Goal: Task Accomplishment & Management: Use online tool/utility

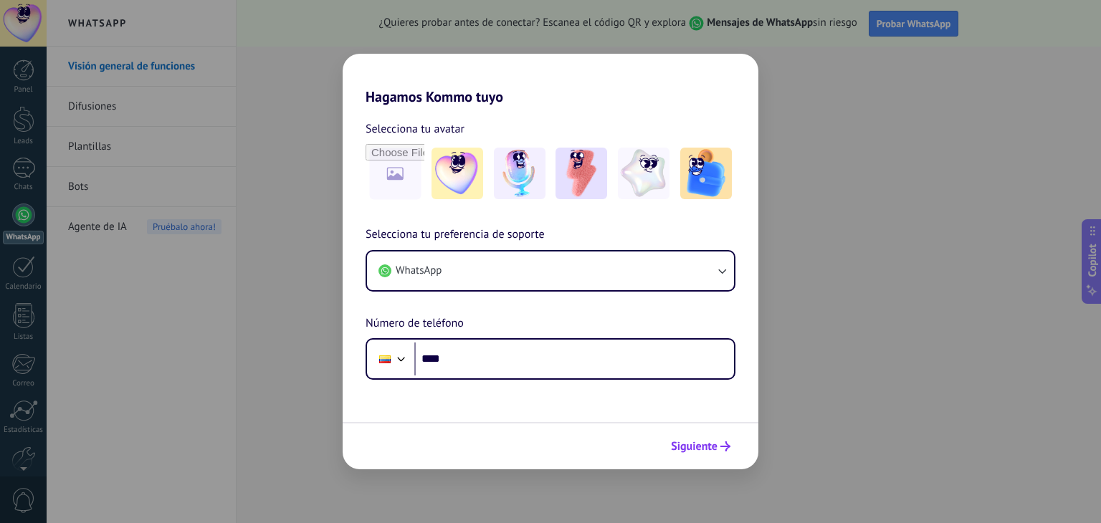
click at [695, 447] on span "Siguiente" at bounding box center [694, 447] width 47 height 10
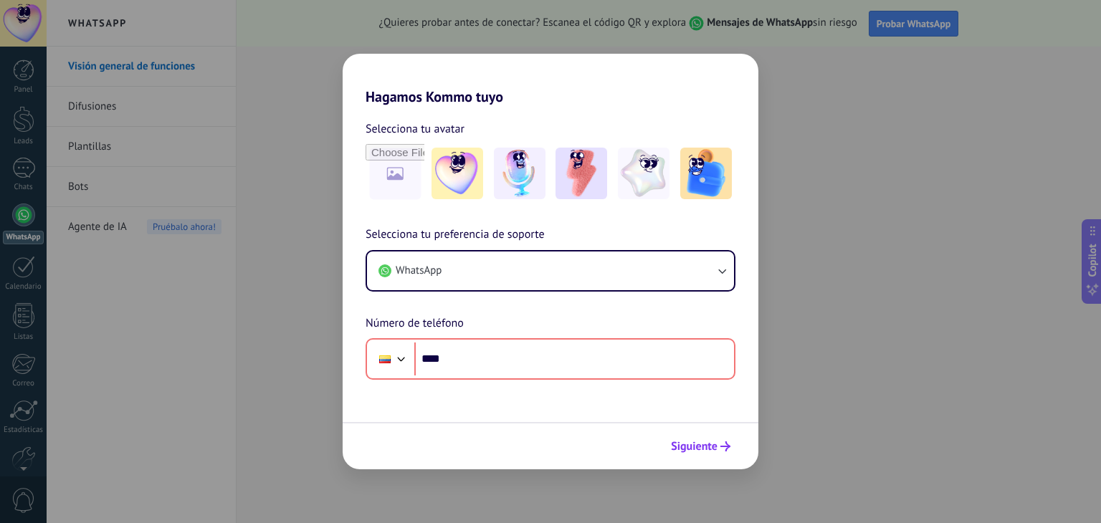
click at [717, 442] on span "Siguiente" at bounding box center [694, 447] width 47 height 10
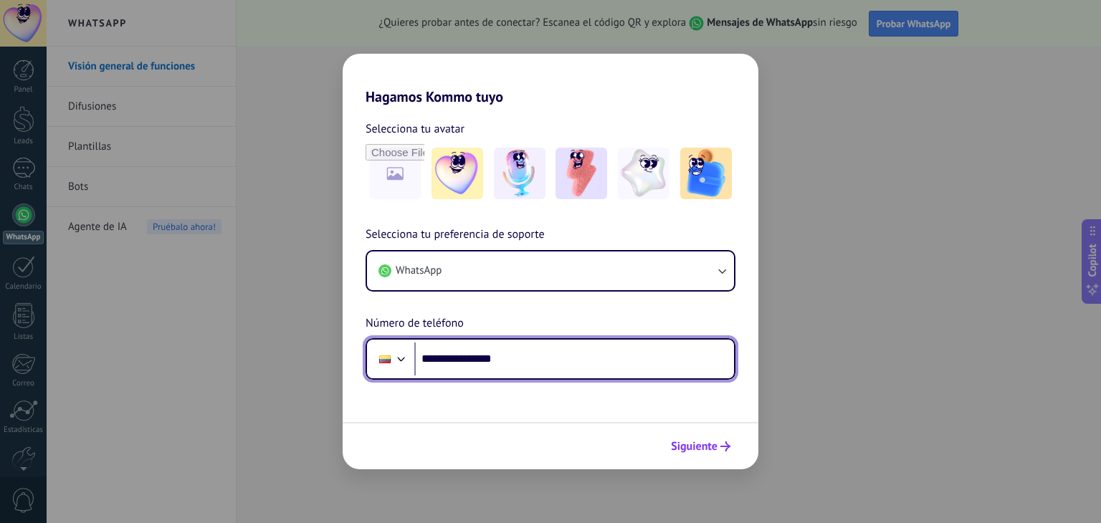
type input "**********"
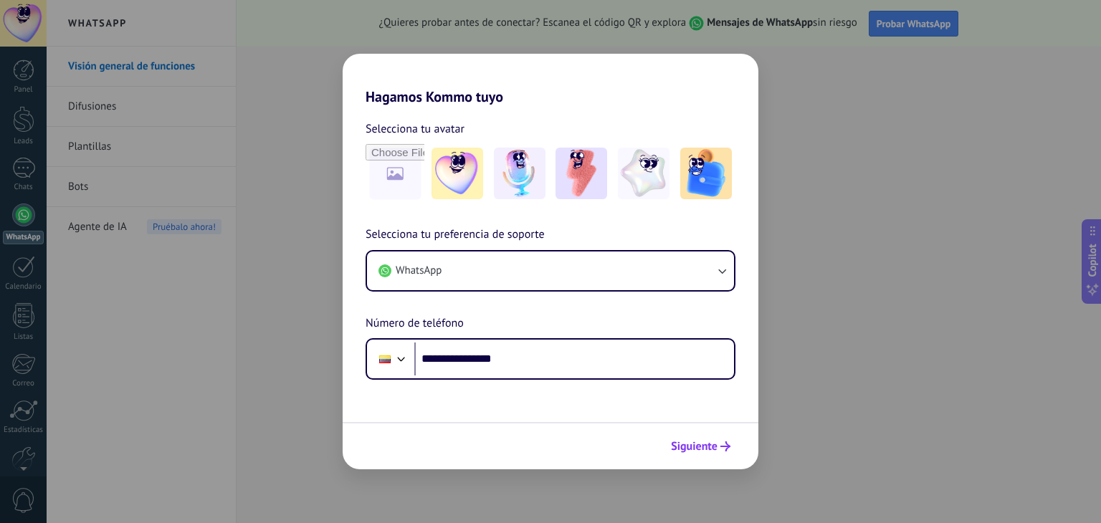
click at [705, 454] on button "Siguiente" at bounding box center [700, 446] width 72 height 24
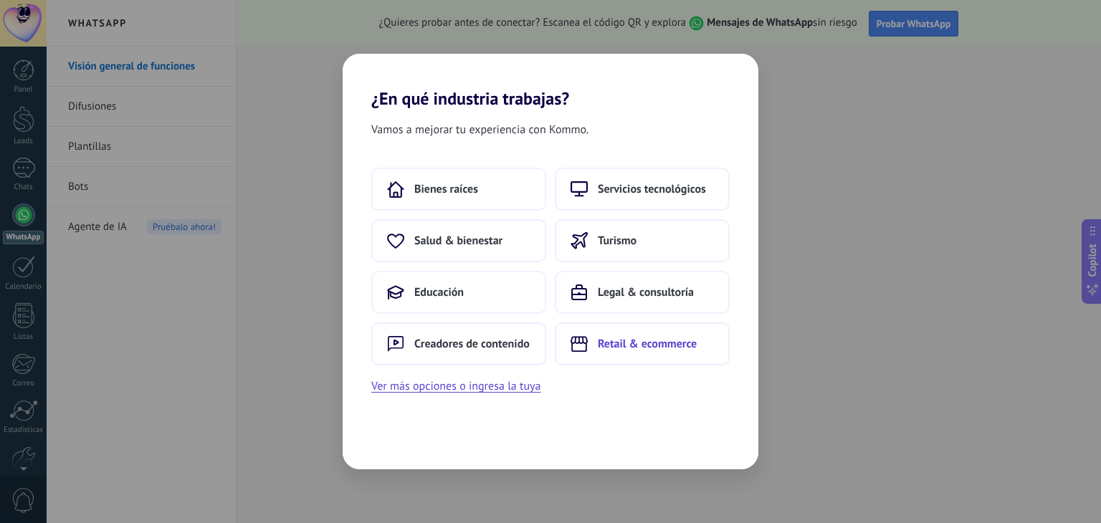
click at [652, 340] on span "Retail & ecommerce" at bounding box center [647, 344] width 99 height 14
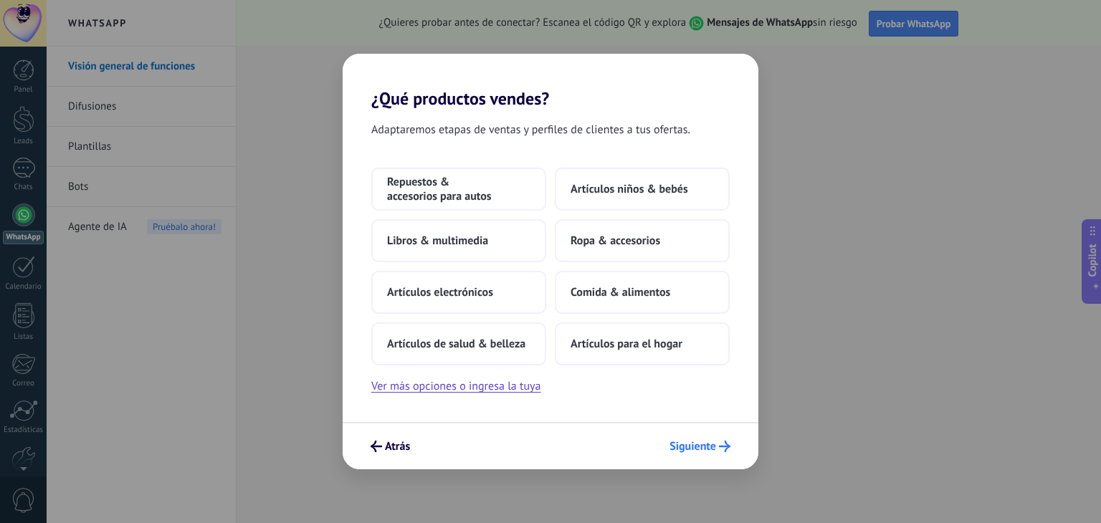
click at [712, 452] on span "Siguiente" at bounding box center [693, 447] width 47 height 10
click at [701, 443] on span "Siguiente" at bounding box center [693, 447] width 47 height 10
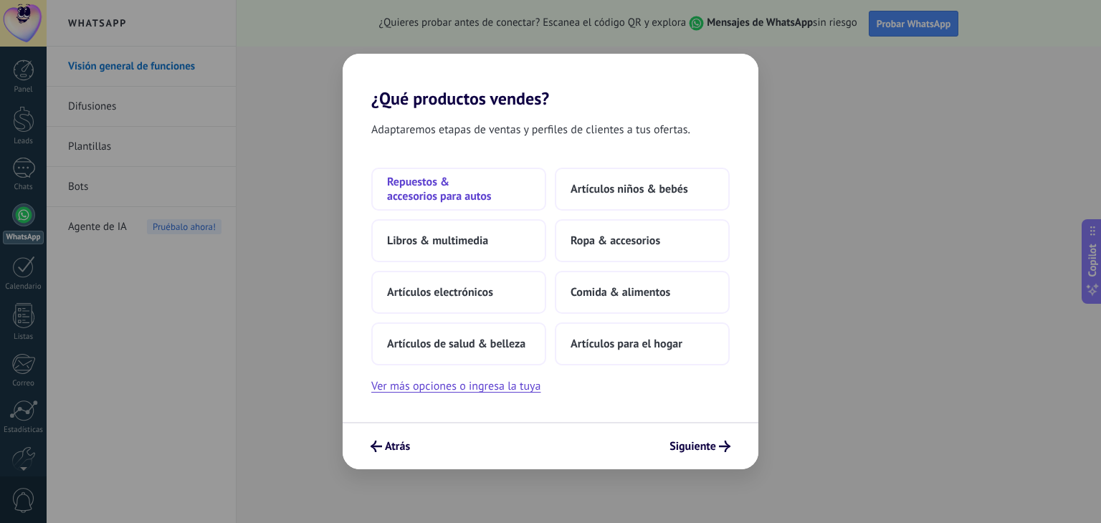
click at [470, 192] on span "Repuestos & accesorios para autos" at bounding box center [458, 189] width 143 height 29
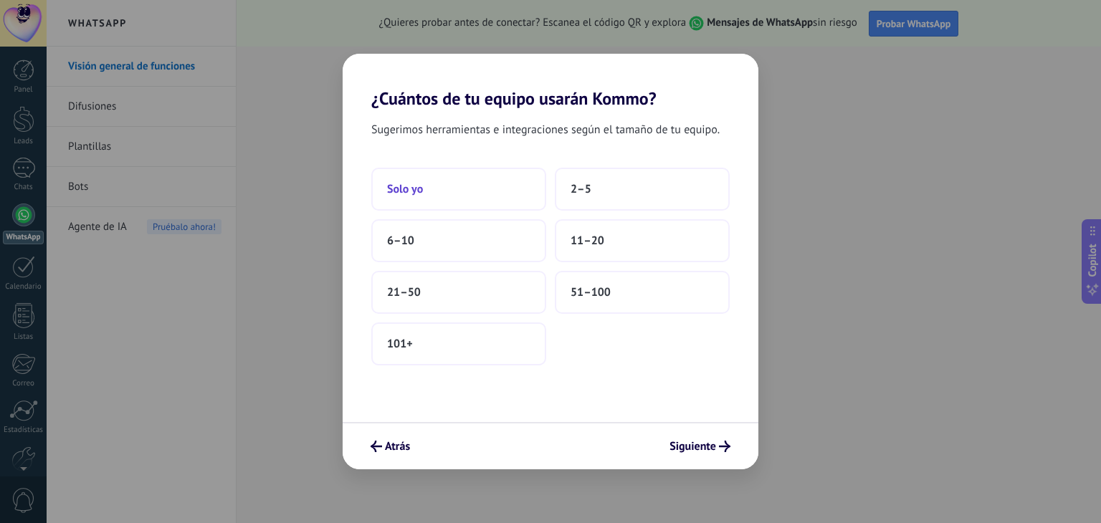
click at [485, 197] on button "Solo yo" at bounding box center [458, 189] width 175 height 43
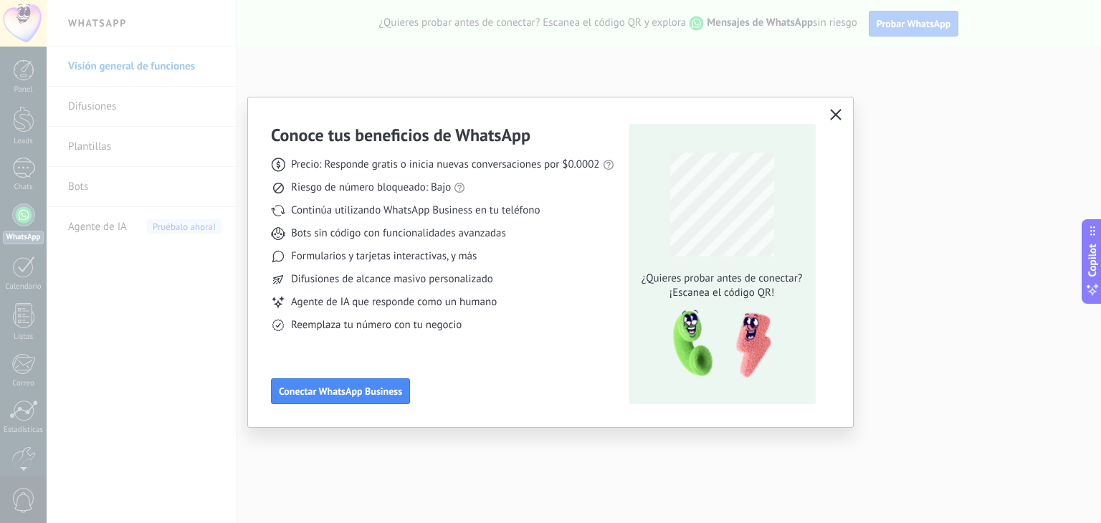
click at [829, 114] on button "button" at bounding box center [835, 115] width 19 height 20
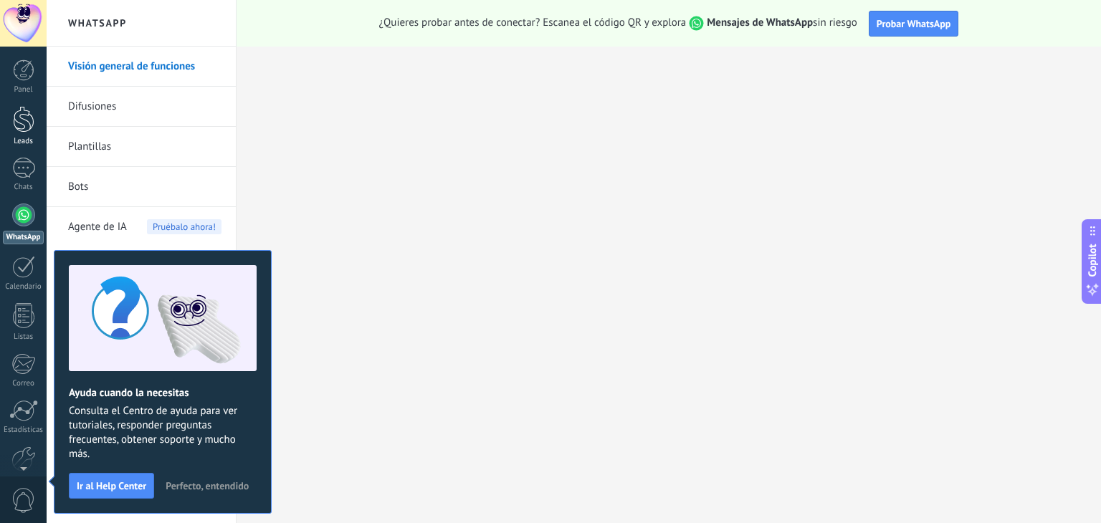
click at [20, 111] on div at bounding box center [24, 119] width 22 height 27
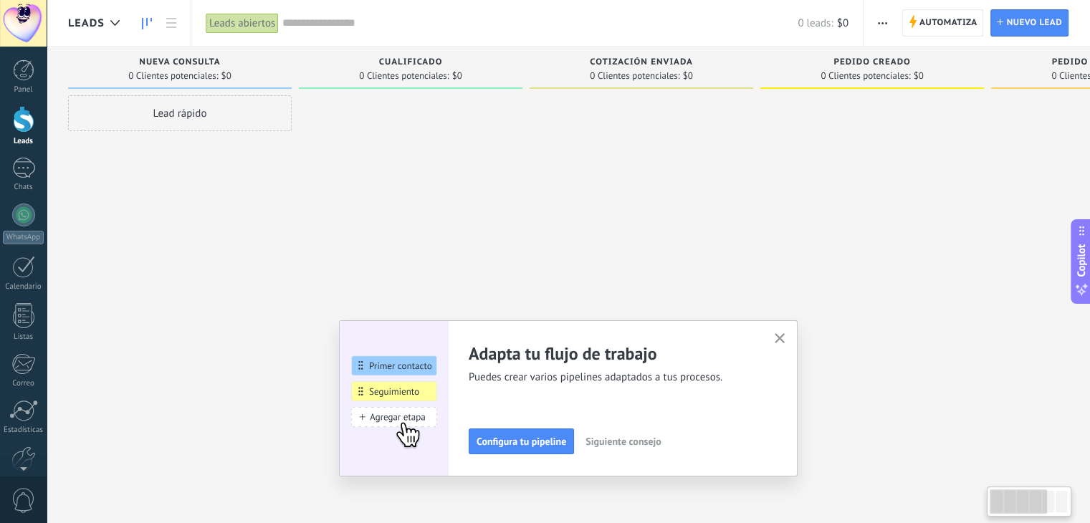
click at [313, 123] on div at bounding box center [411, 263] width 224 height 336
click at [652, 62] on span "Cotización enviada" at bounding box center [641, 62] width 103 height 10
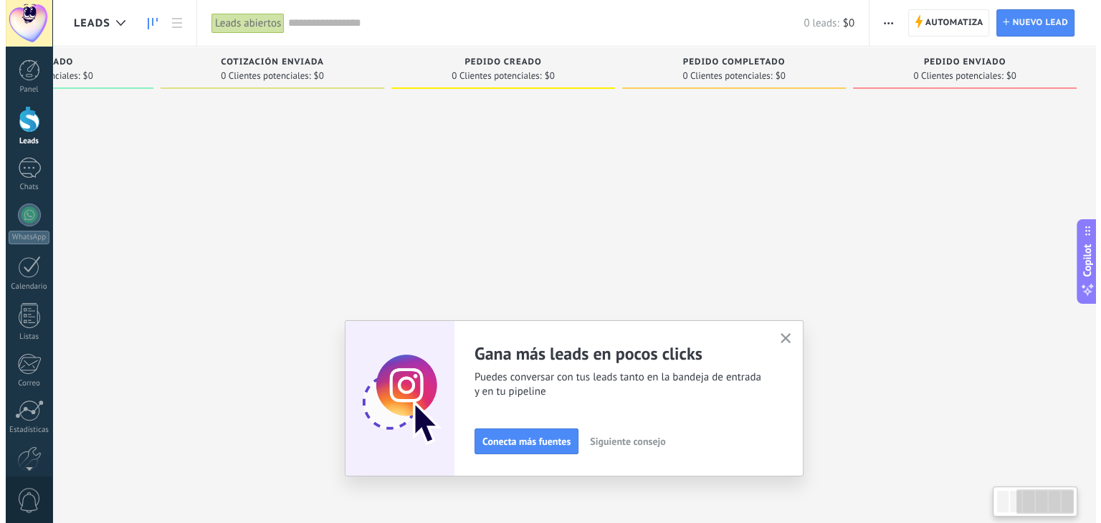
scroll to position [0, 377]
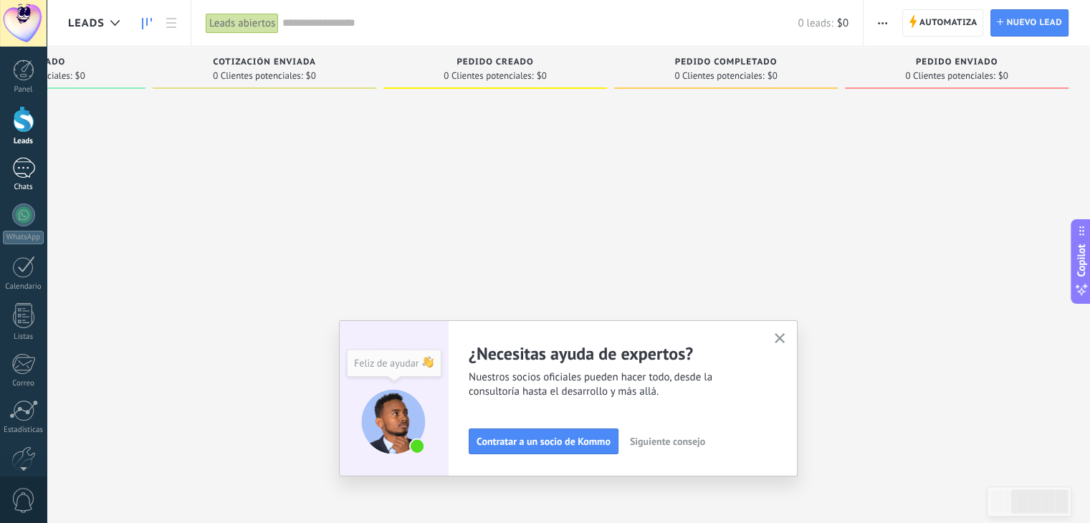
click at [10, 175] on link "Chats" at bounding box center [23, 175] width 47 height 34
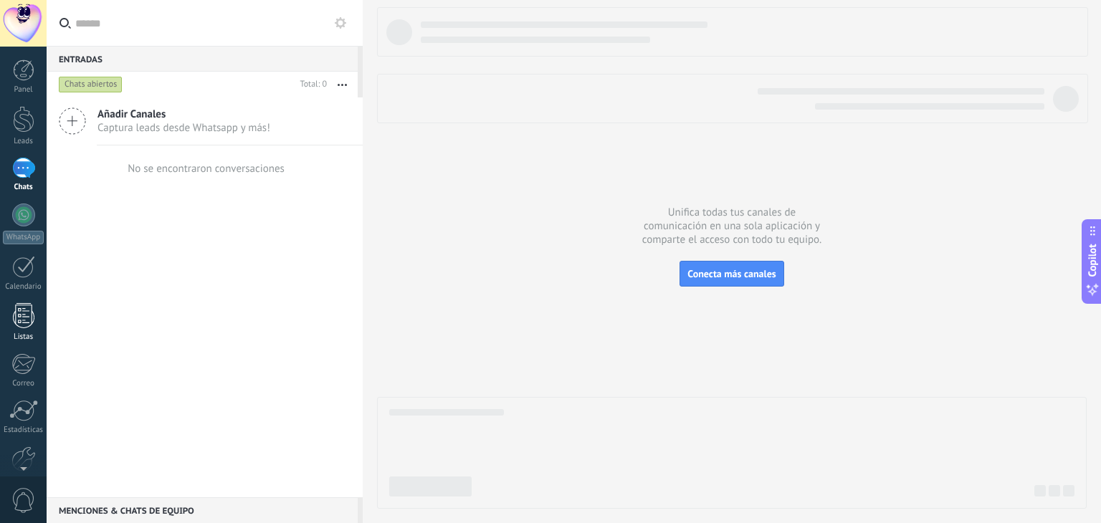
click at [30, 318] on div at bounding box center [24, 315] width 22 height 25
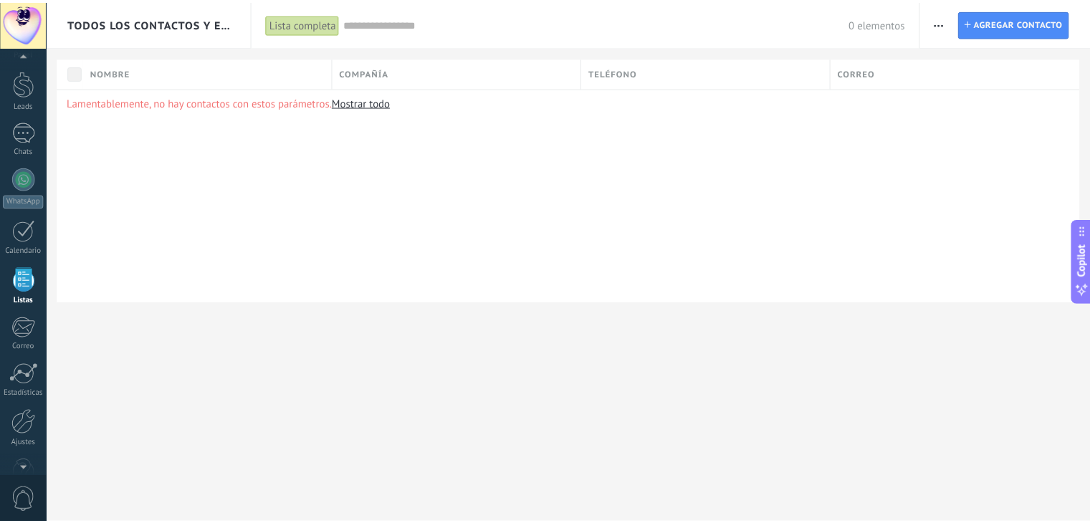
scroll to position [72, 0]
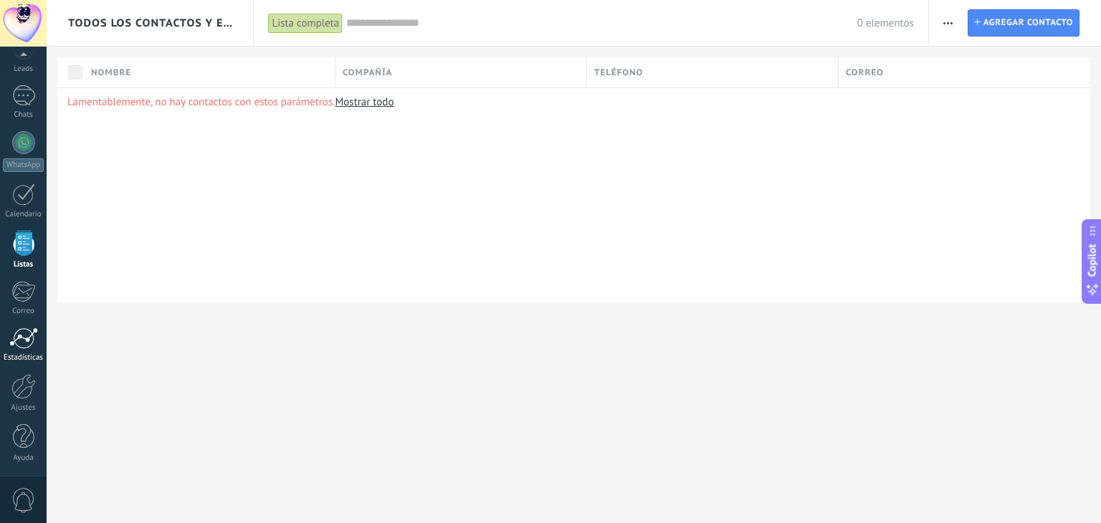
click at [16, 345] on div at bounding box center [23, 339] width 29 height 22
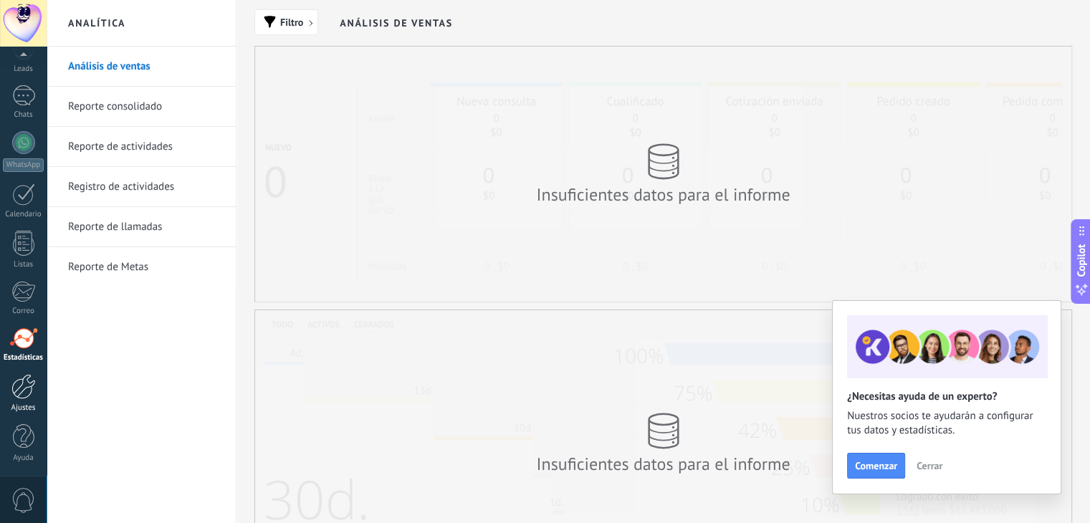
click at [16, 387] on div at bounding box center [23, 386] width 24 height 25
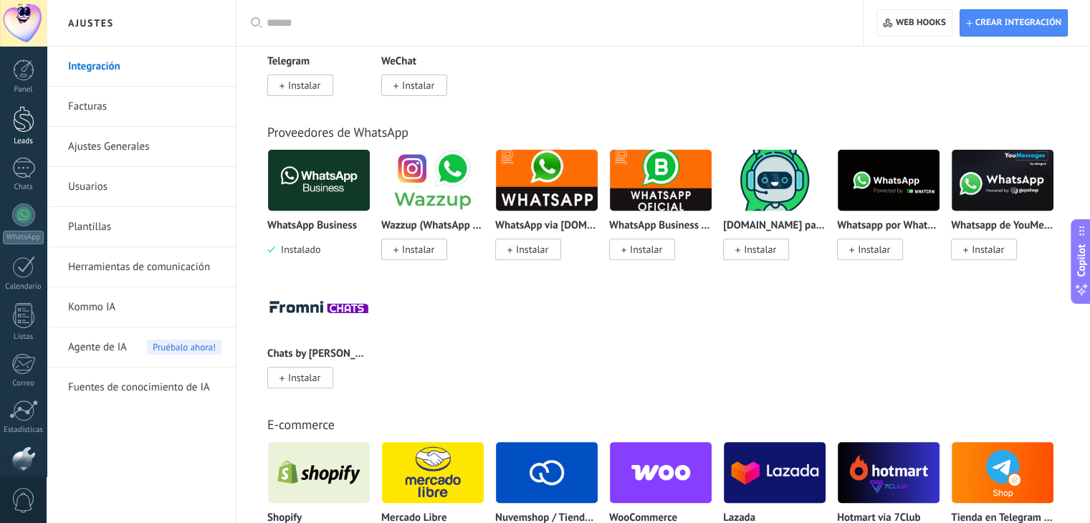
click at [23, 135] on link "Leads" at bounding box center [23, 126] width 47 height 40
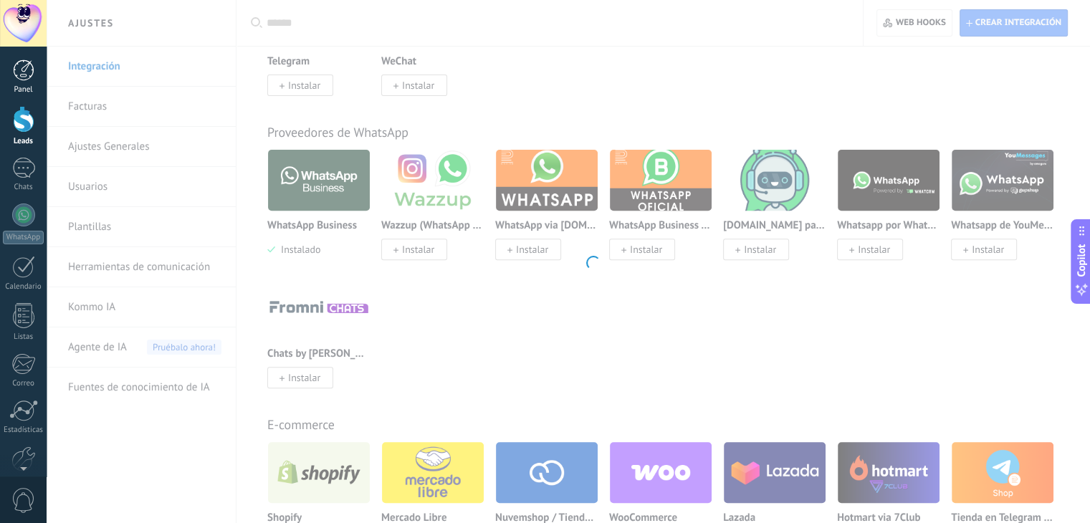
click at [29, 75] on div at bounding box center [24, 70] width 22 height 22
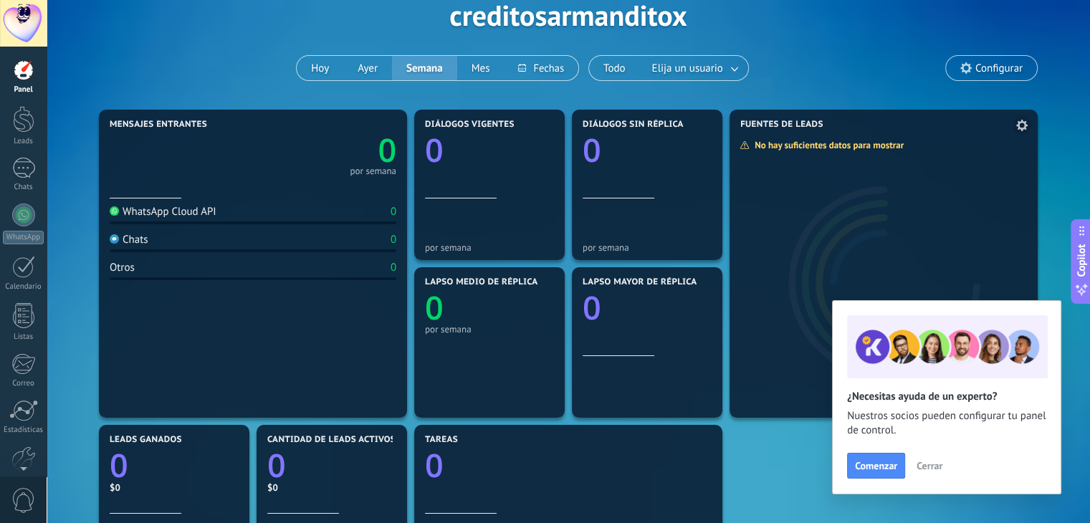
scroll to position [77, 0]
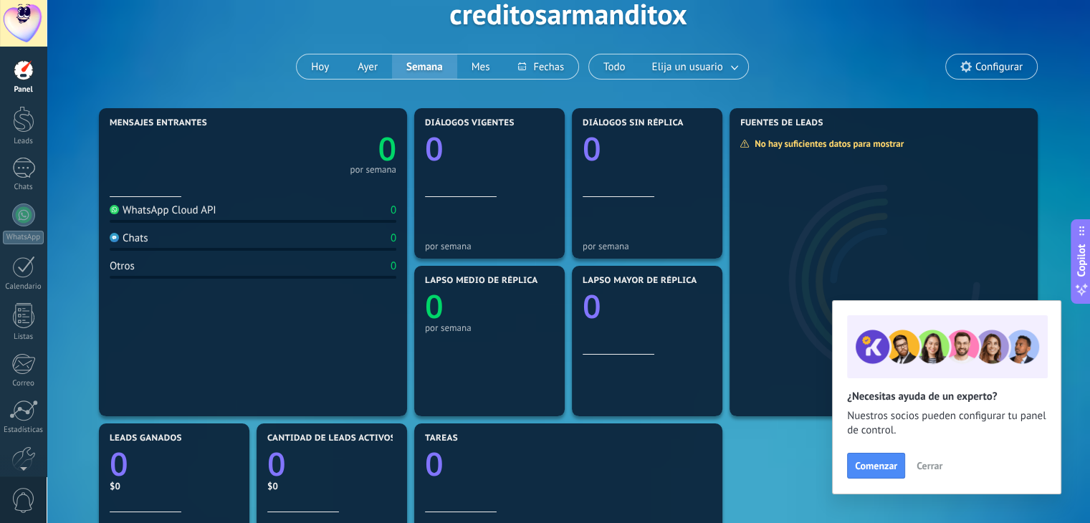
click at [1011, 52] on div "Aplicar Eventos creditosarmanditox [DATE] [DATE] Semana Mes Todo Elija un usuar…" at bounding box center [568, 14] width 1001 height 182
click at [996, 65] on span "Configurar" at bounding box center [999, 67] width 47 height 12
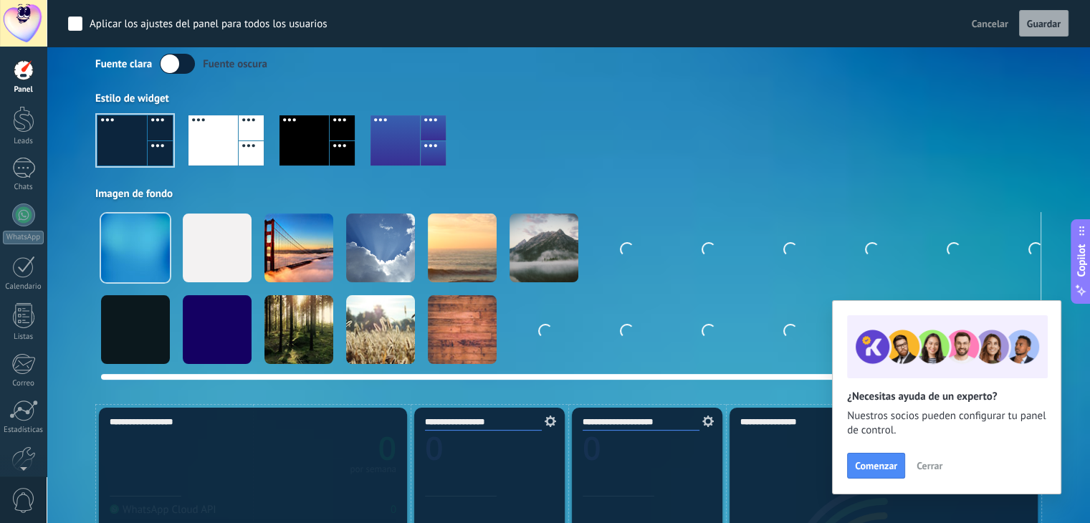
click at [308, 319] on div at bounding box center [299, 329] width 69 height 69
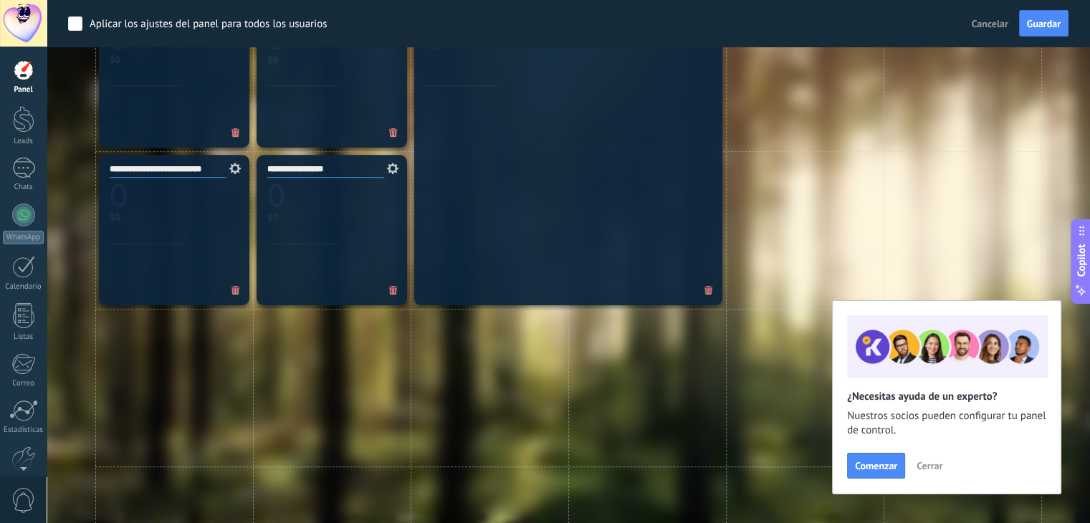
scroll to position [803, 0]
drag, startPoint x: 562, startPoint y: 242, endPoint x: 548, endPoint y: 188, distance: 56.2
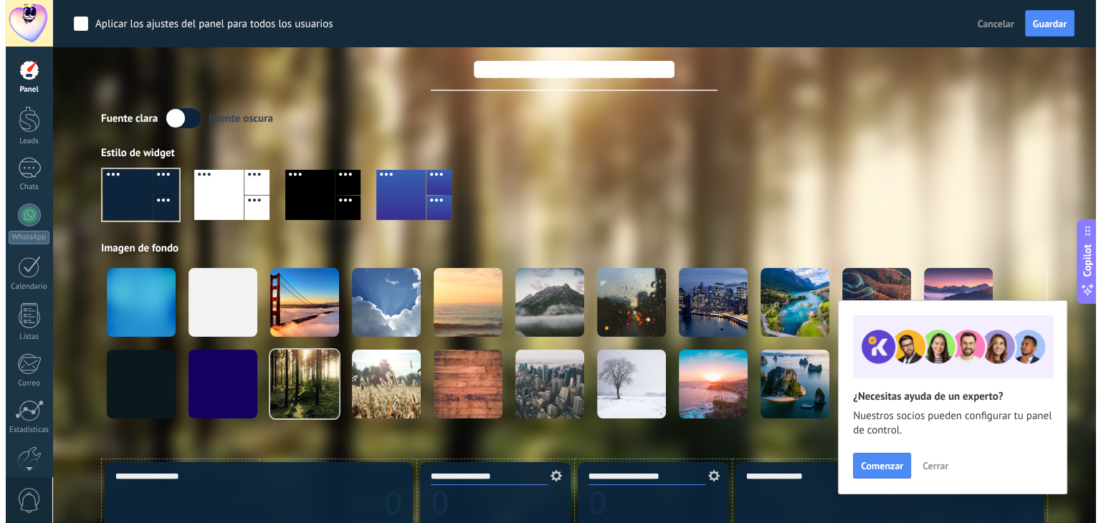
scroll to position [0, 0]
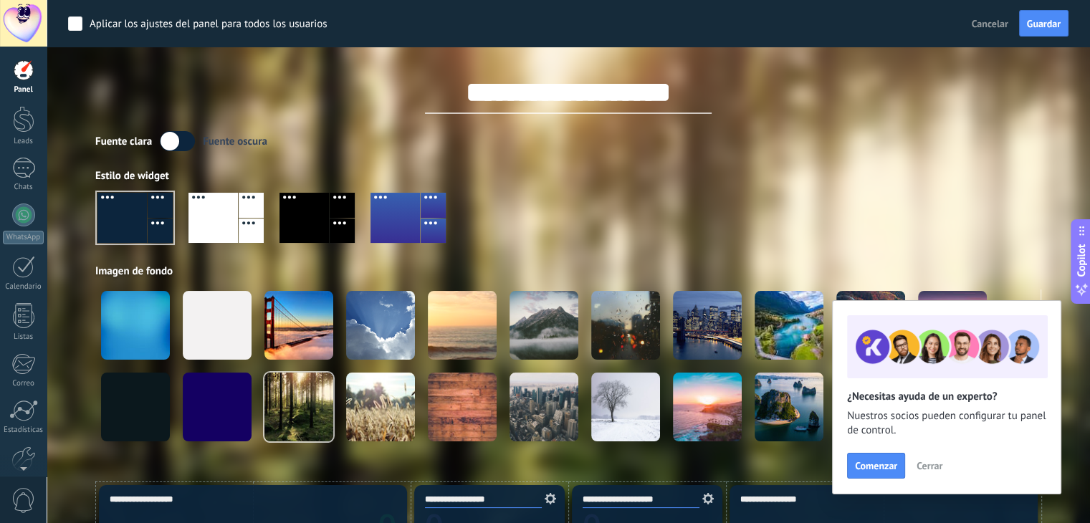
click at [22, 83] on link "Panel" at bounding box center [23, 76] width 47 height 35
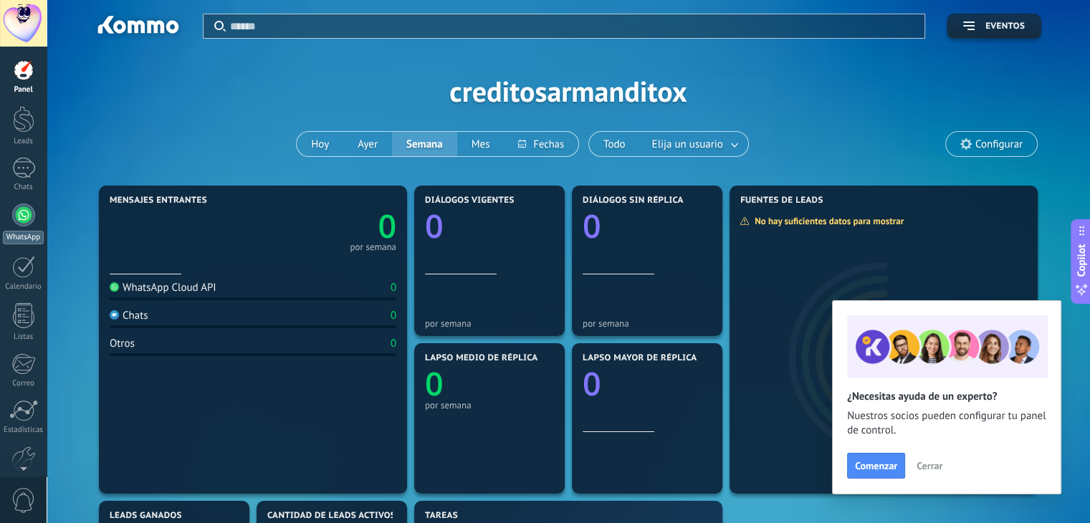
click at [19, 227] on link "WhatsApp" at bounding box center [23, 224] width 47 height 41
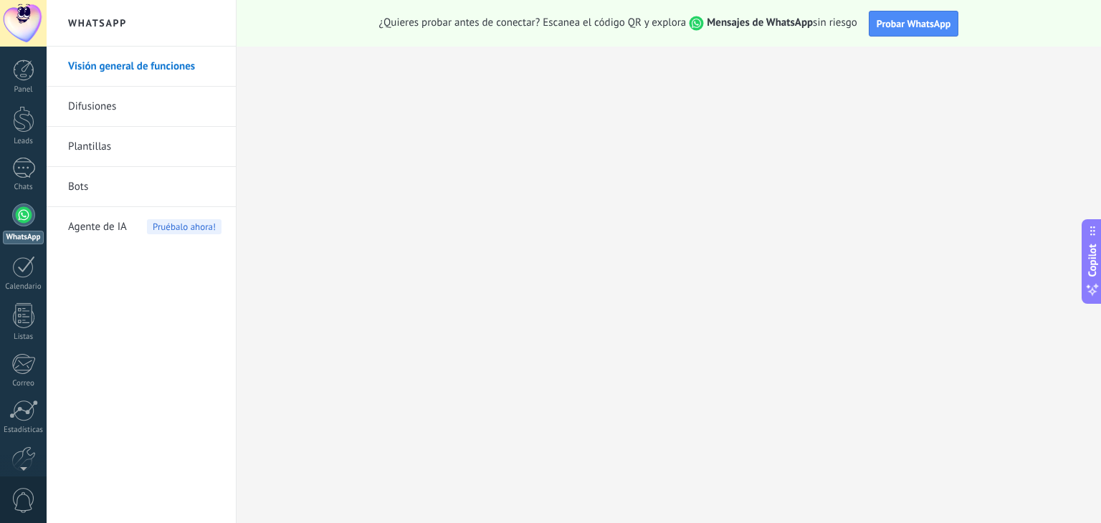
click at [27, 222] on div at bounding box center [23, 215] width 23 height 23
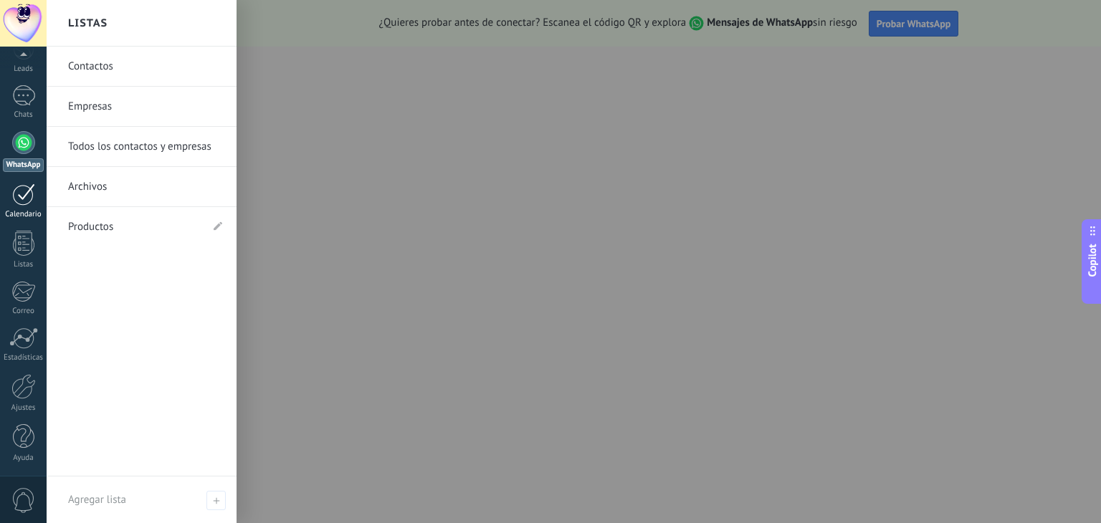
scroll to position [72, 0]
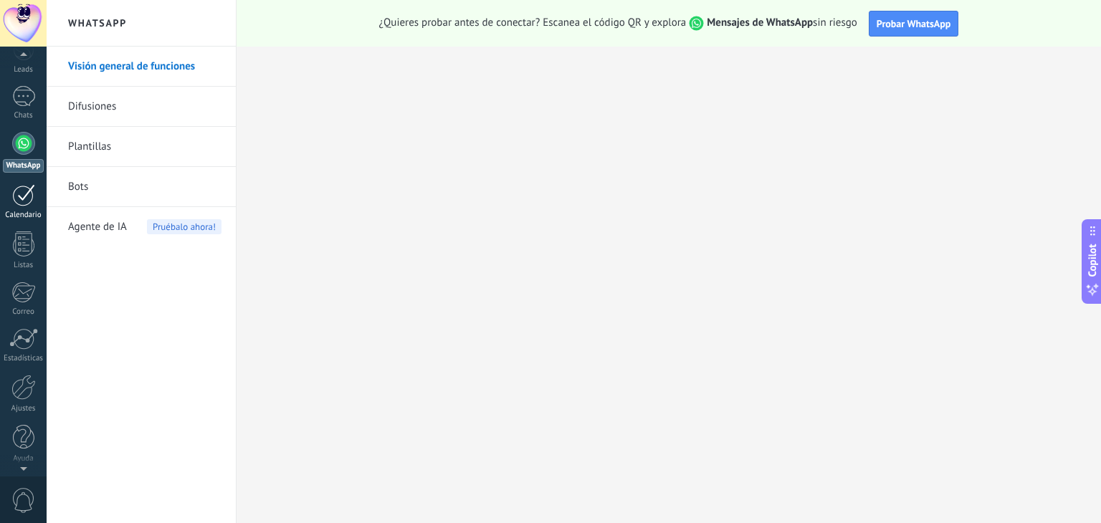
click at [32, 191] on div at bounding box center [23, 195] width 23 height 22
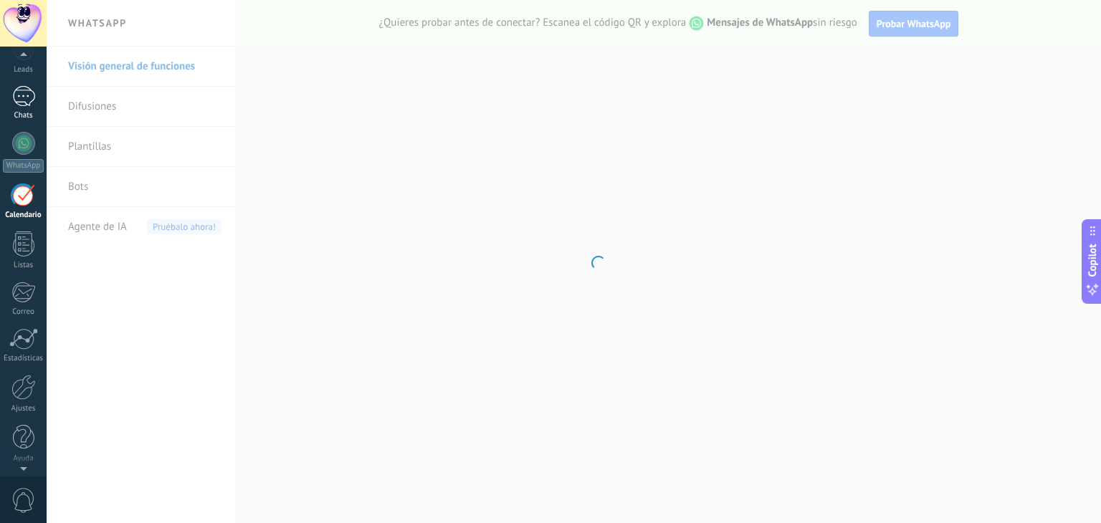
click at [22, 92] on div at bounding box center [23, 96] width 23 height 21
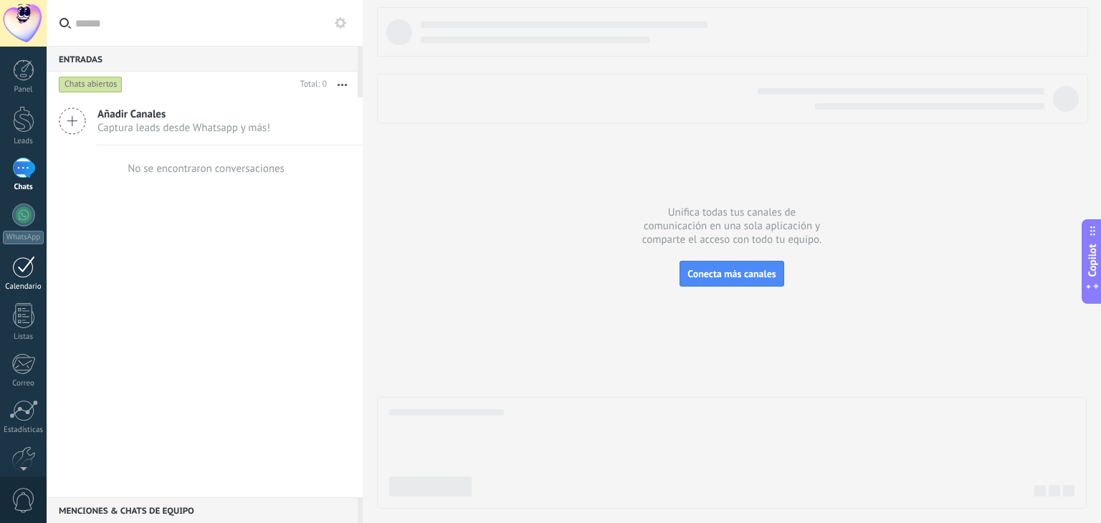
click at [19, 259] on div at bounding box center [23, 267] width 23 height 22
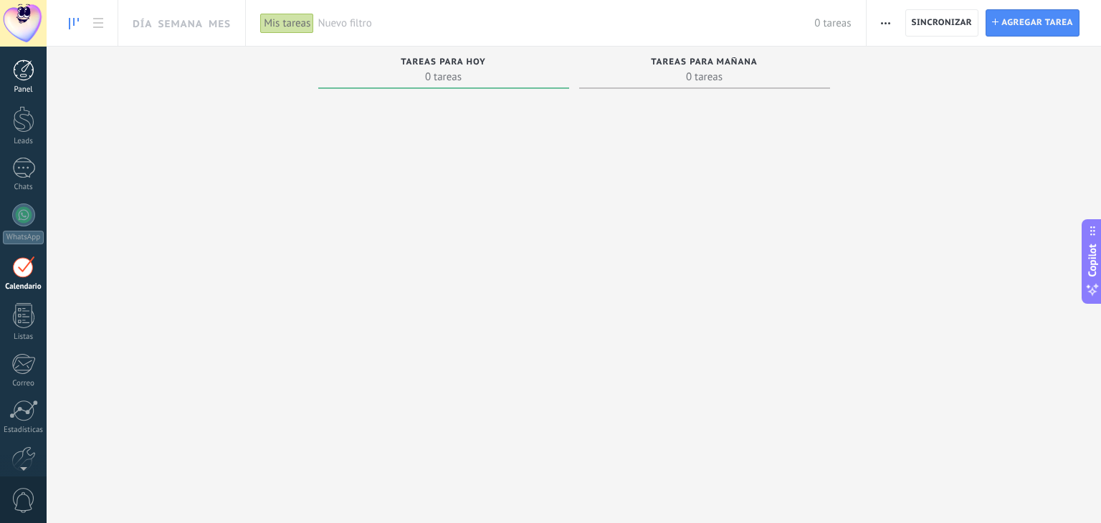
click at [13, 79] on div at bounding box center [24, 70] width 22 height 22
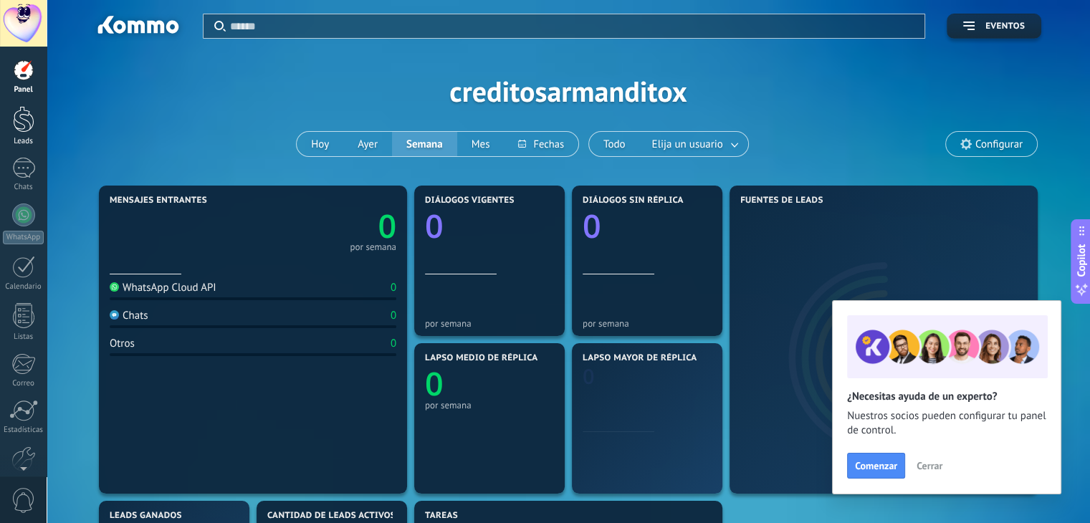
click at [29, 109] on div at bounding box center [24, 119] width 22 height 27
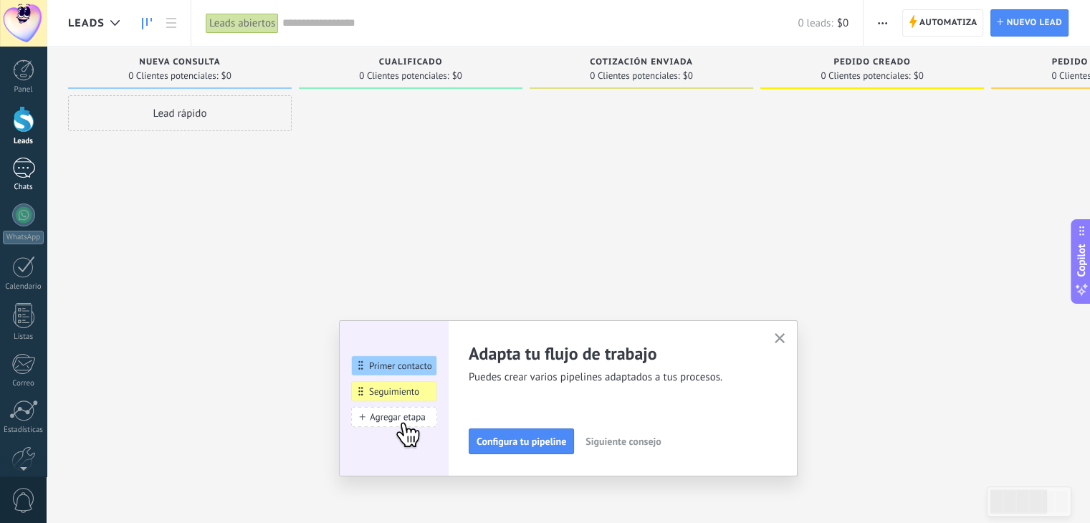
click at [27, 170] on div at bounding box center [23, 168] width 23 height 21
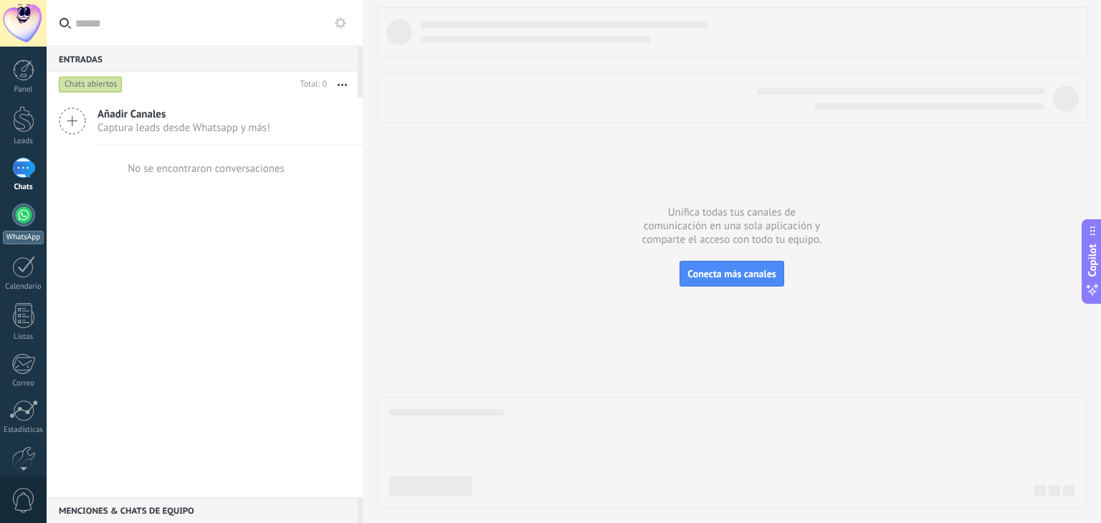
click at [22, 207] on div at bounding box center [23, 215] width 23 height 23
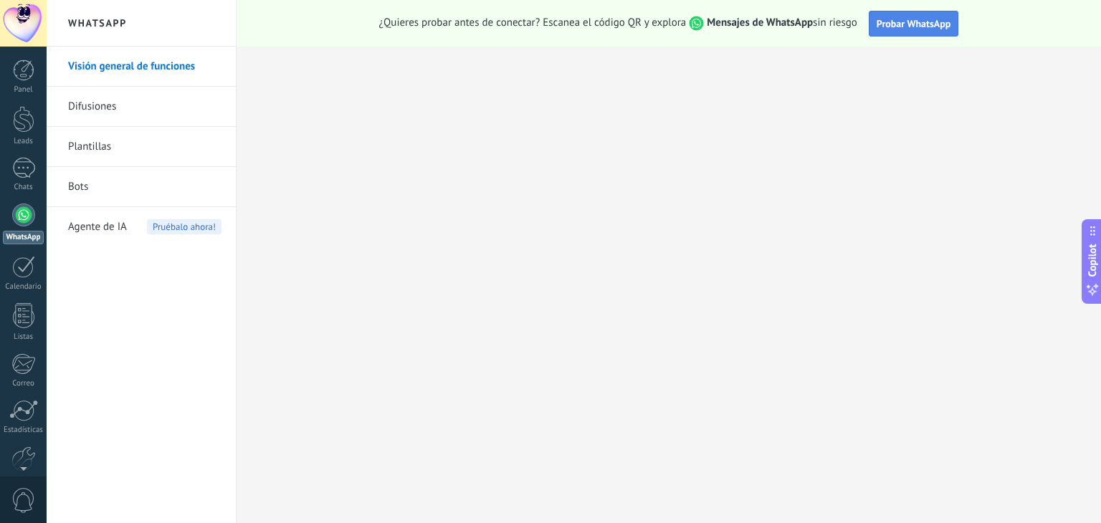
click at [882, 20] on span "Probar WhatsApp" at bounding box center [914, 23] width 75 height 13
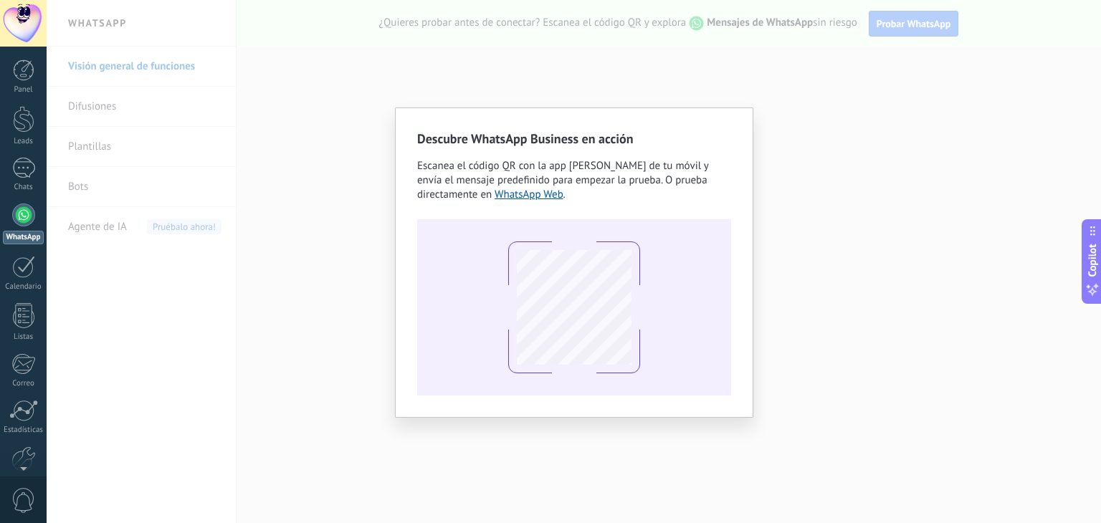
click at [859, 112] on div "Descubre WhatsApp Business en acción Escanea el código QR con la app [PERSON_NA…" at bounding box center [574, 261] width 1054 height 523
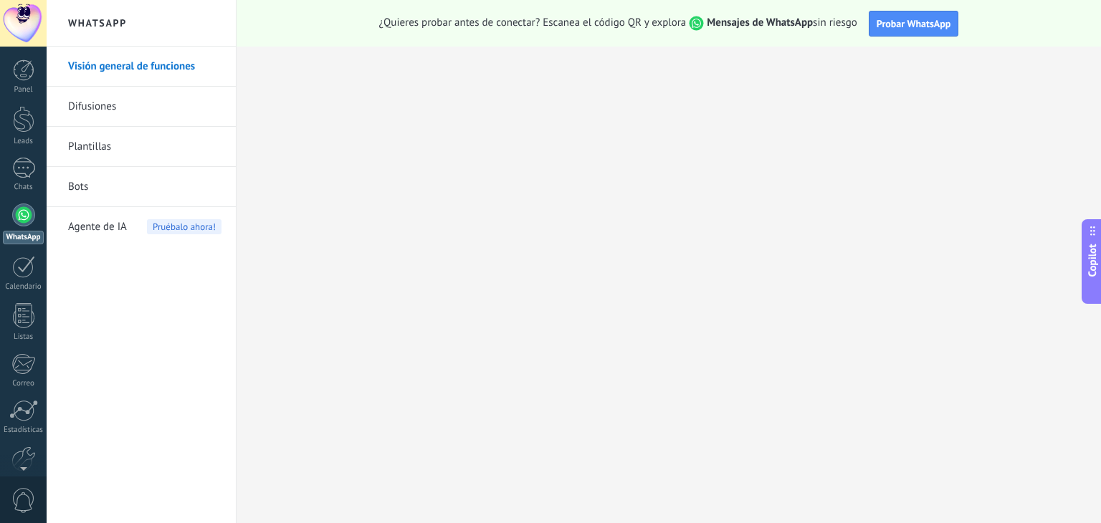
click at [150, 80] on link "Visión general de funciones" at bounding box center [144, 67] width 153 height 40
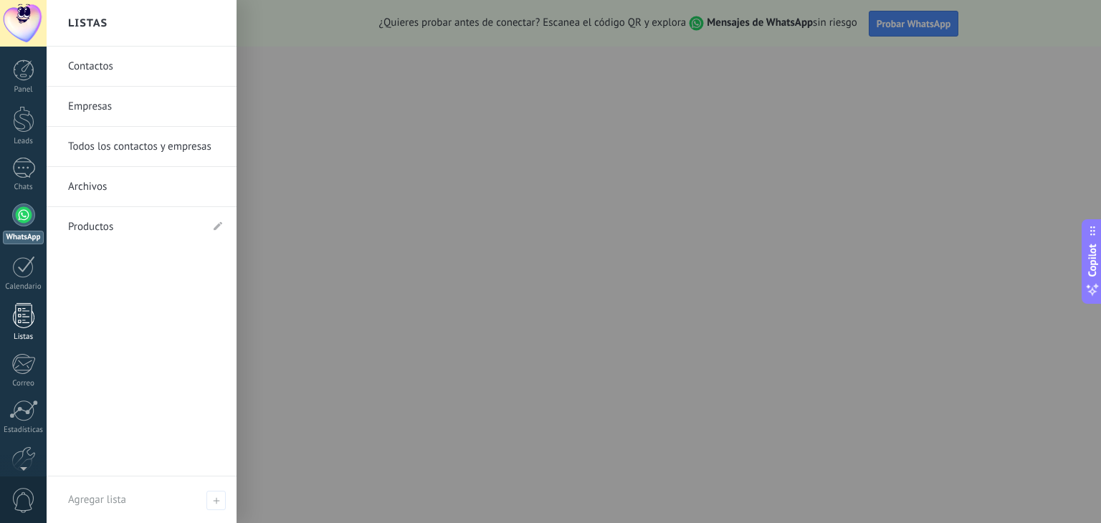
click at [22, 309] on div at bounding box center [24, 315] width 22 height 25
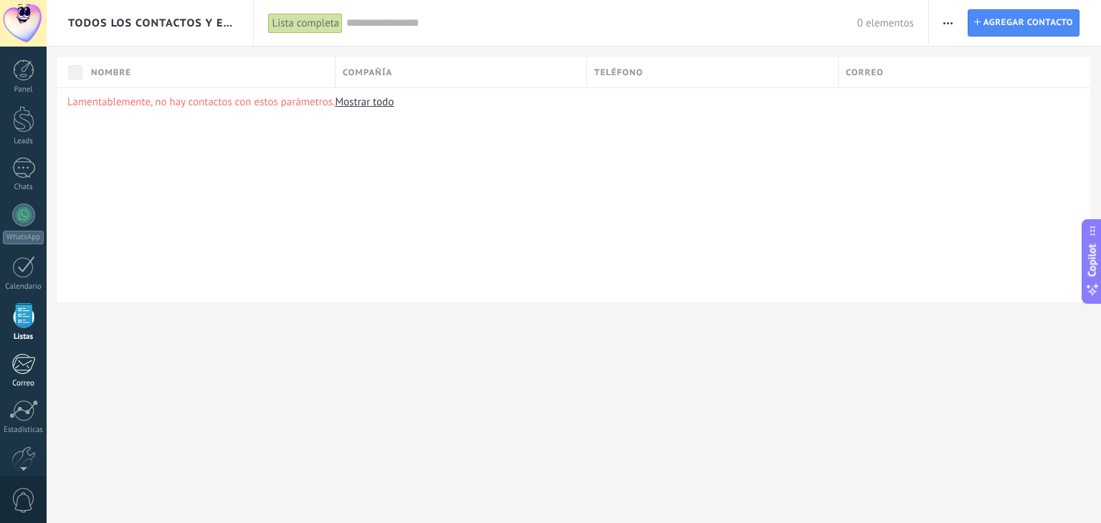
drag, startPoint x: 20, startPoint y: 342, endPoint x: 19, endPoint y: 372, distance: 30.1
click at [19, 372] on div "Panel Leads Chats WhatsApp Clientes" at bounding box center [23, 304] width 47 height 490
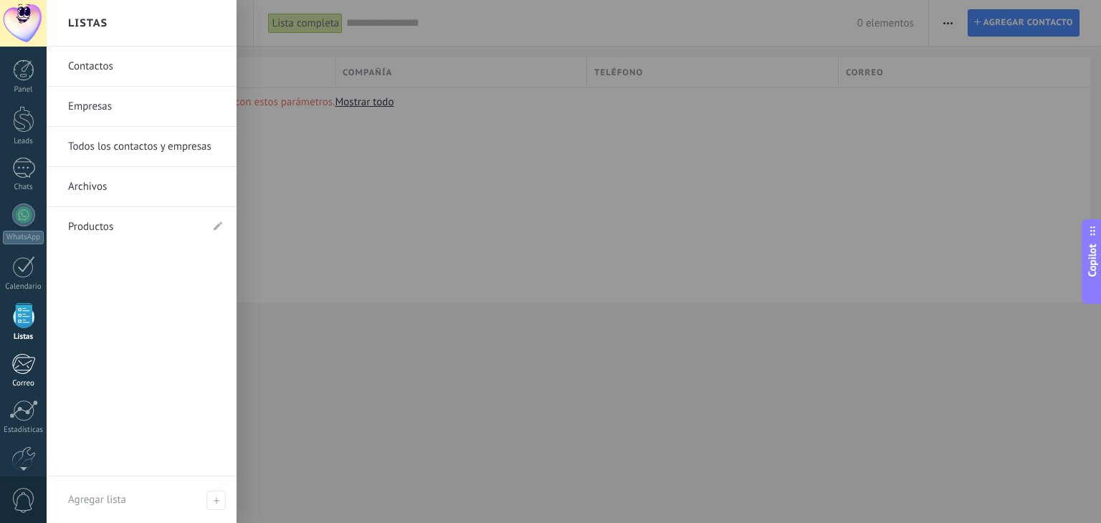
click at [19, 372] on div at bounding box center [23, 364] width 24 height 22
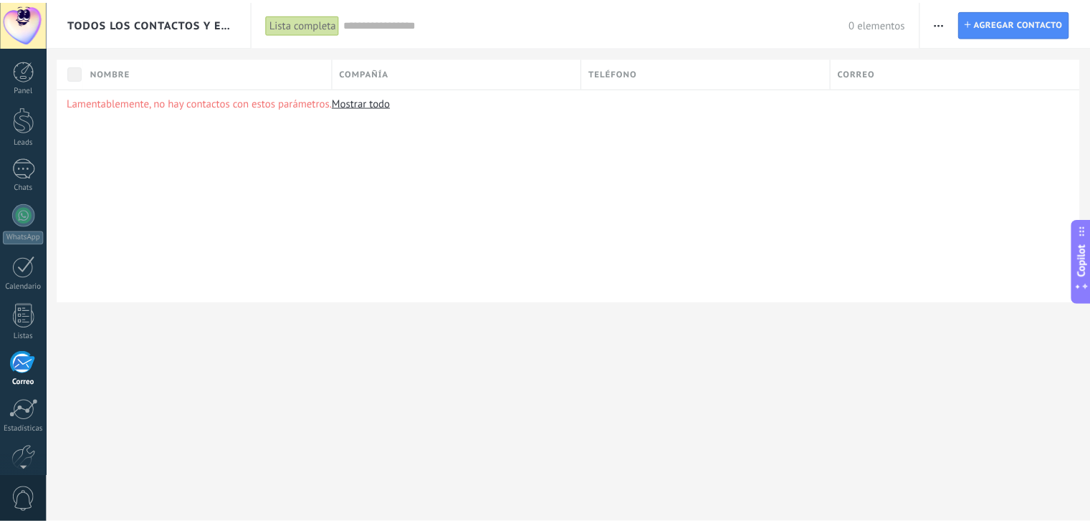
scroll to position [72, 0]
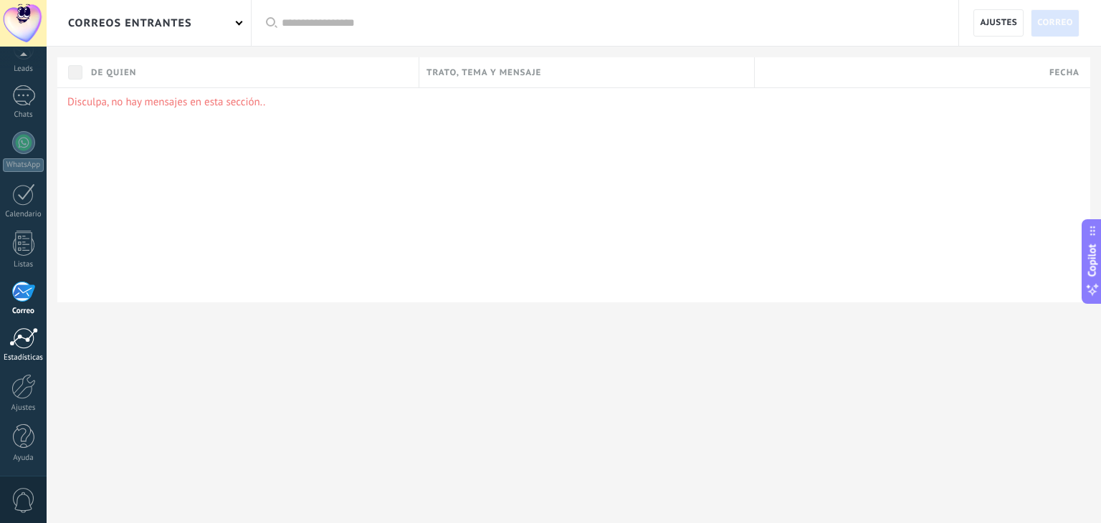
click at [29, 351] on link "Estadísticas" at bounding box center [23, 345] width 47 height 35
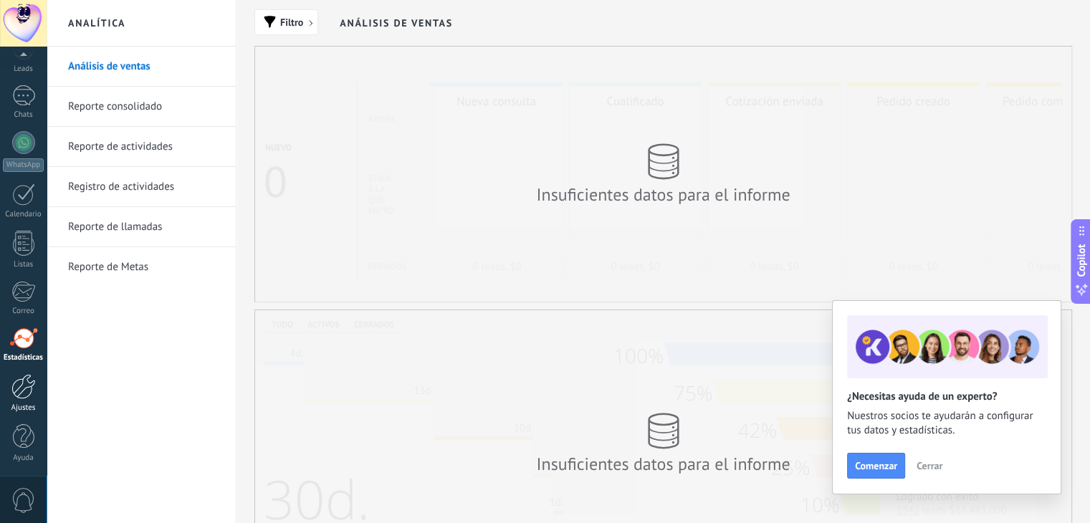
click at [20, 386] on div at bounding box center [23, 386] width 24 height 25
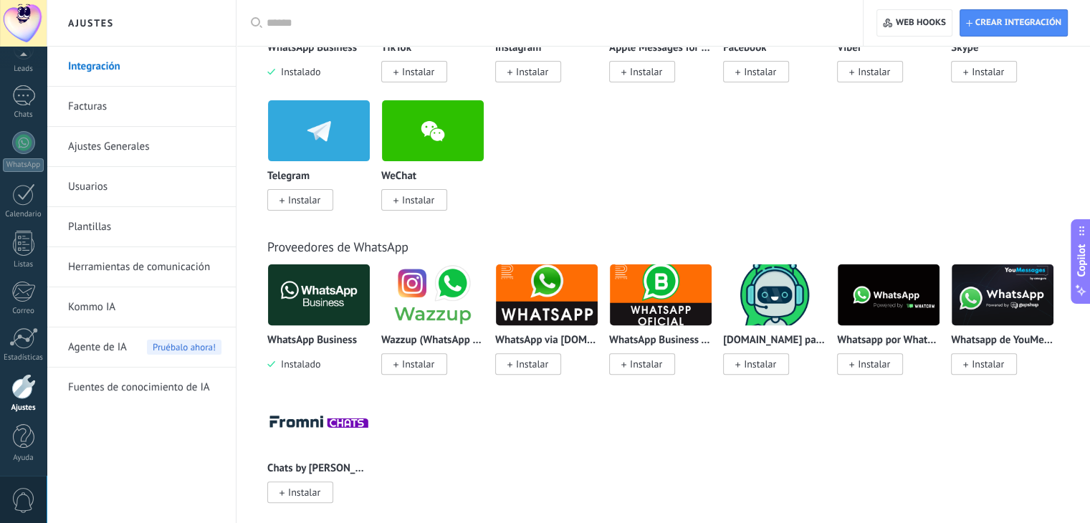
scroll to position [370, 0]
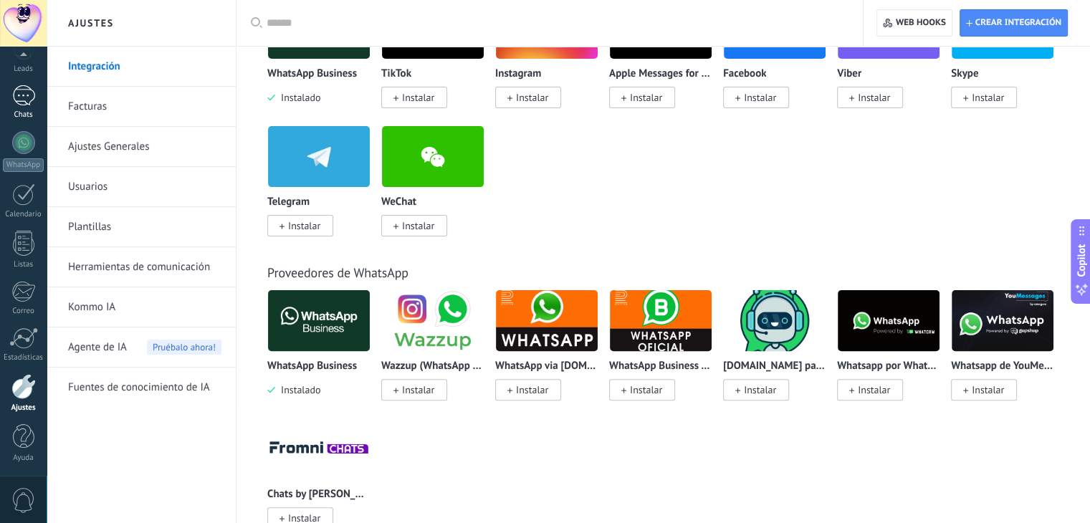
click at [29, 104] on div at bounding box center [23, 95] width 23 height 21
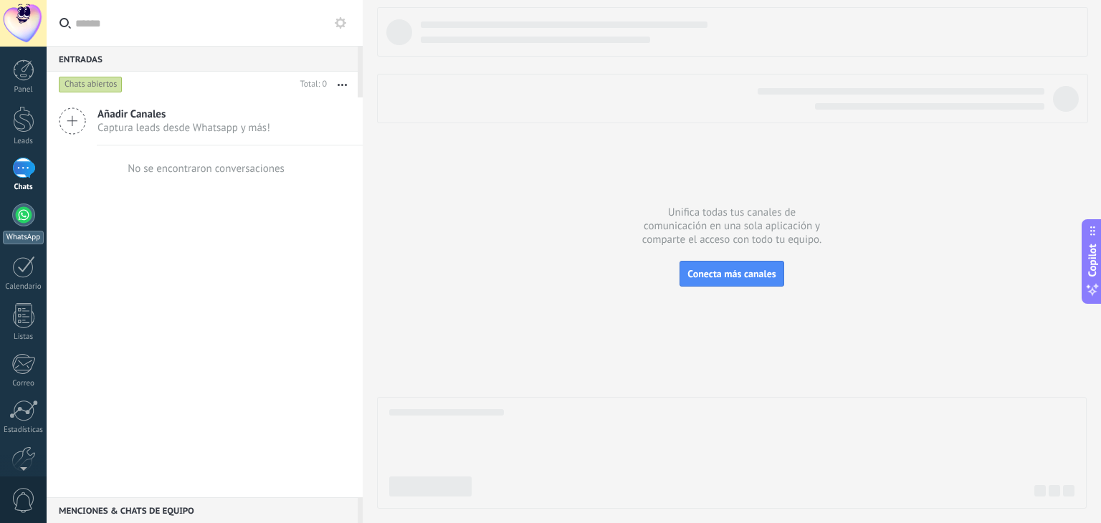
click at [19, 211] on div at bounding box center [23, 215] width 23 height 23
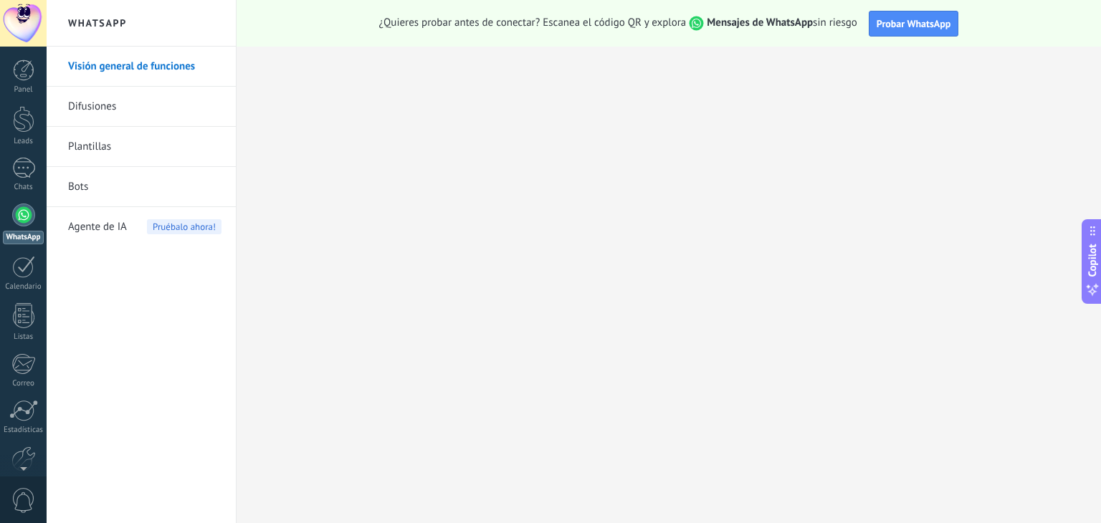
click at [168, 199] on link "Bots" at bounding box center [144, 187] width 153 height 40
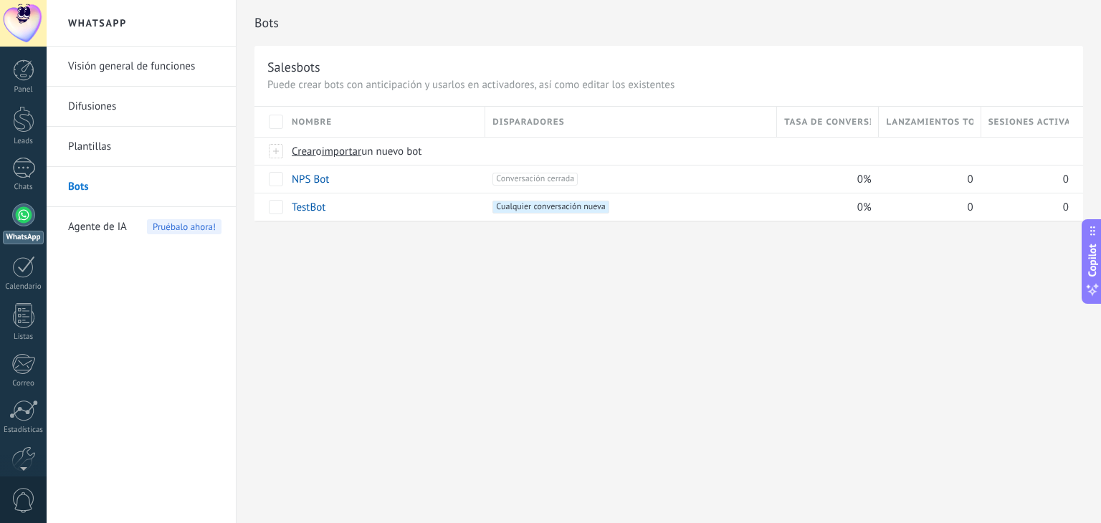
click at [115, 229] on span "Agente de IA" at bounding box center [97, 227] width 59 height 40
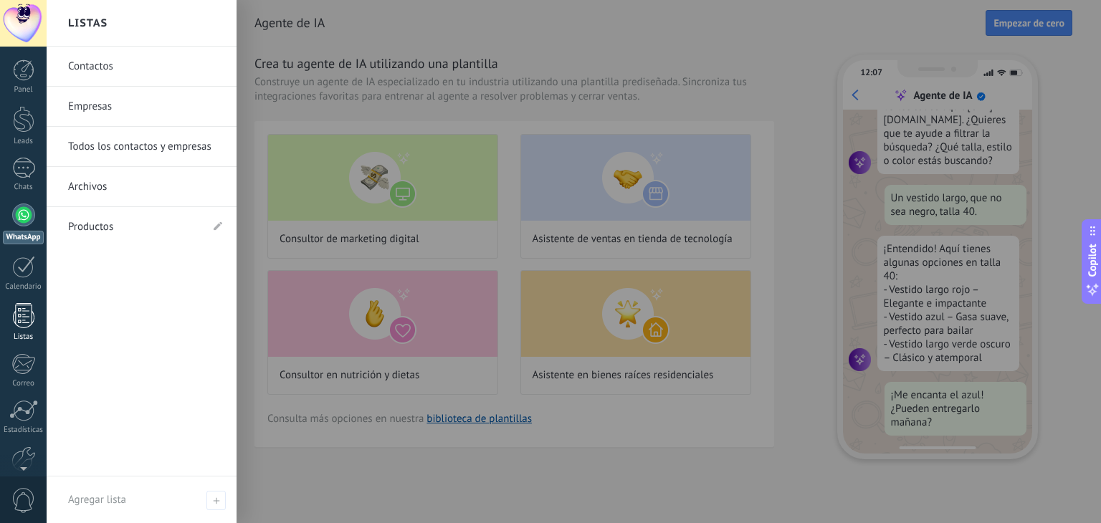
scroll to position [148, 0]
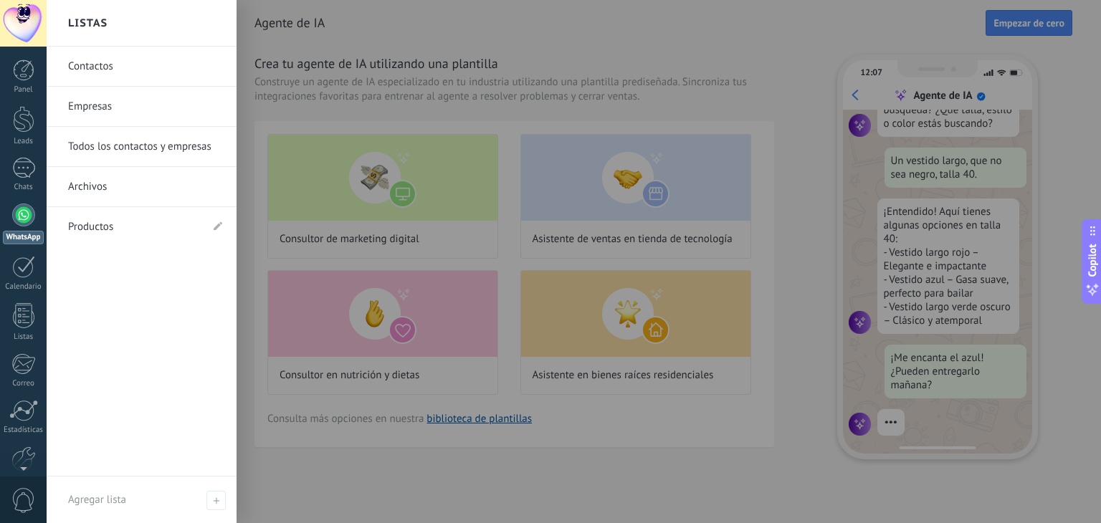
click at [90, 188] on link "Archivos" at bounding box center [145, 187] width 154 height 40
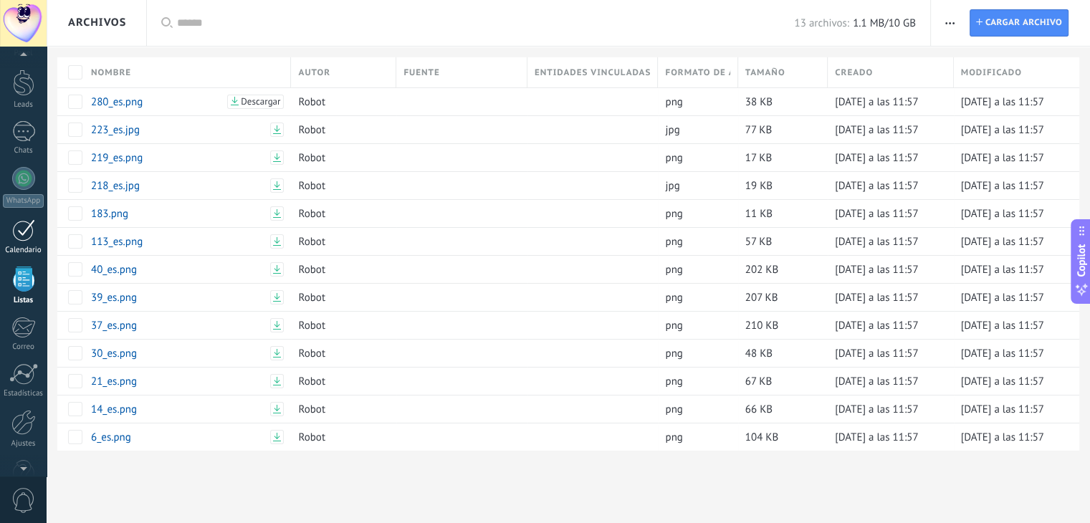
click at [19, 237] on div at bounding box center [23, 230] width 23 height 22
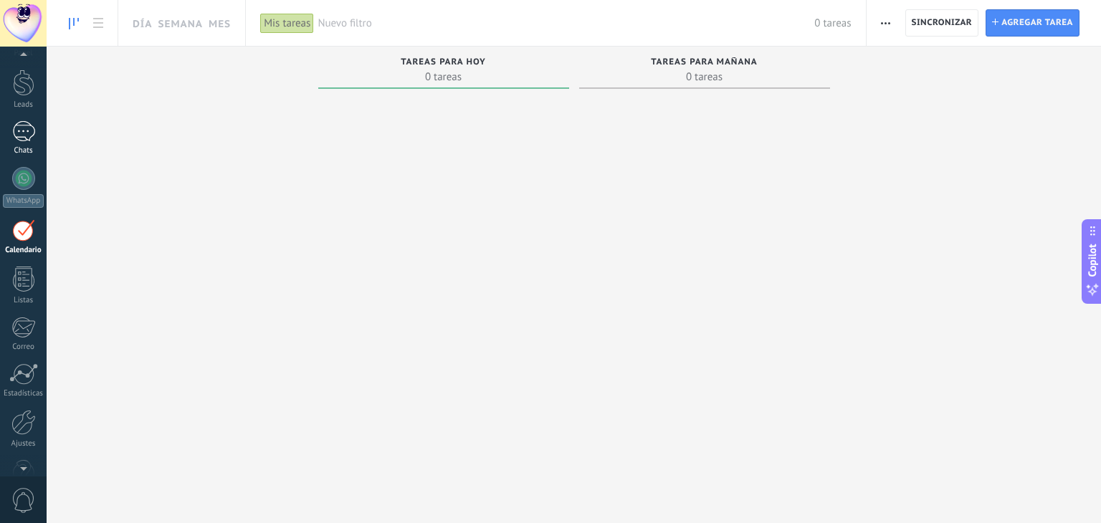
click at [14, 141] on link "Chats" at bounding box center [23, 138] width 47 height 34
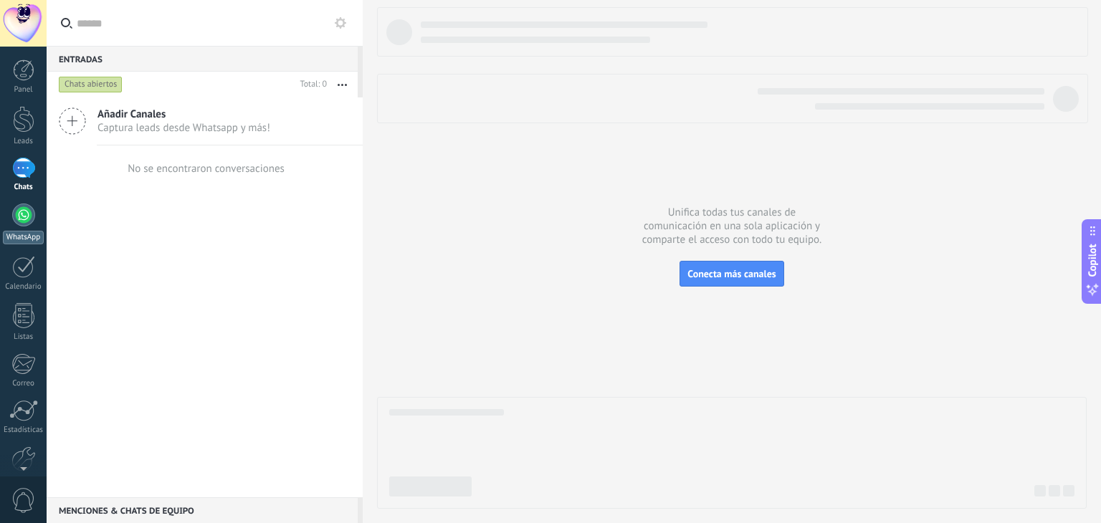
click at [19, 212] on div at bounding box center [23, 215] width 23 height 23
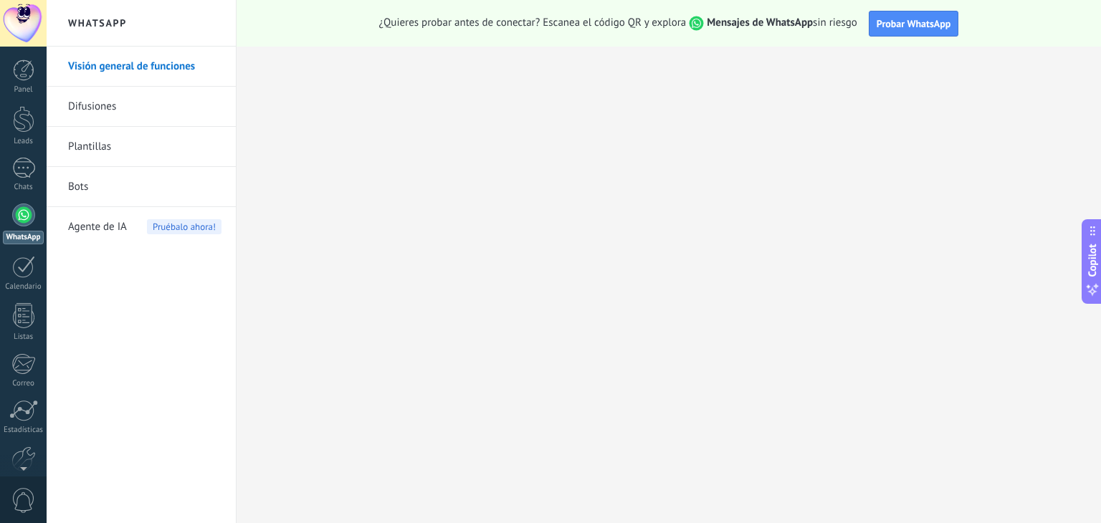
click at [119, 189] on link "Bots" at bounding box center [144, 187] width 153 height 40
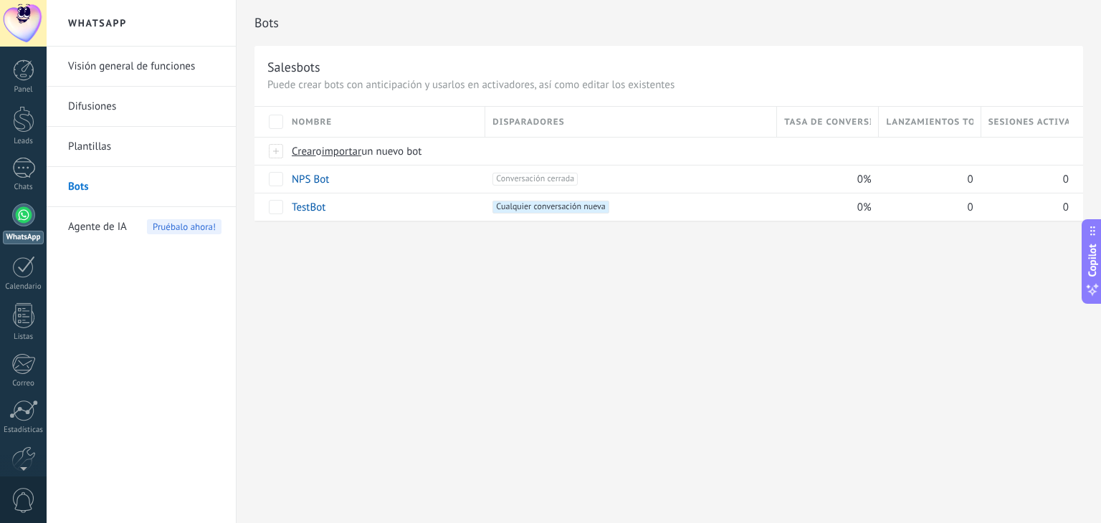
click at [97, 228] on span "Agente de IA" at bounding box center [97, 227] width 59 height 40
